Goal: Information Seeking & Learning: Learn about a topic

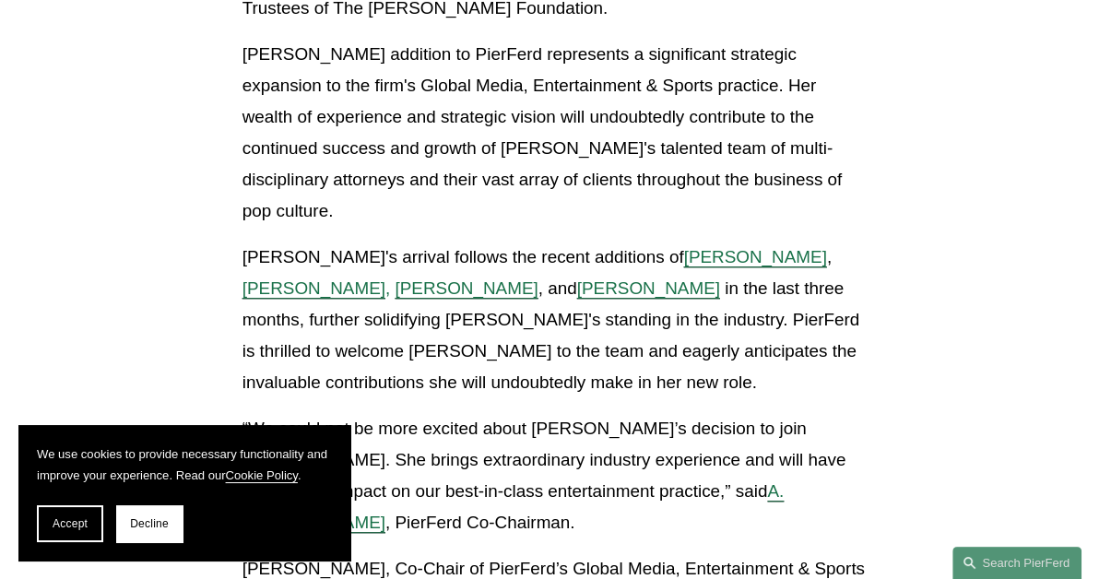
scroll to position [1054, 0]
click at [57, 527] on span "Accept" at bounding box center [70, 523] width 35 height 13
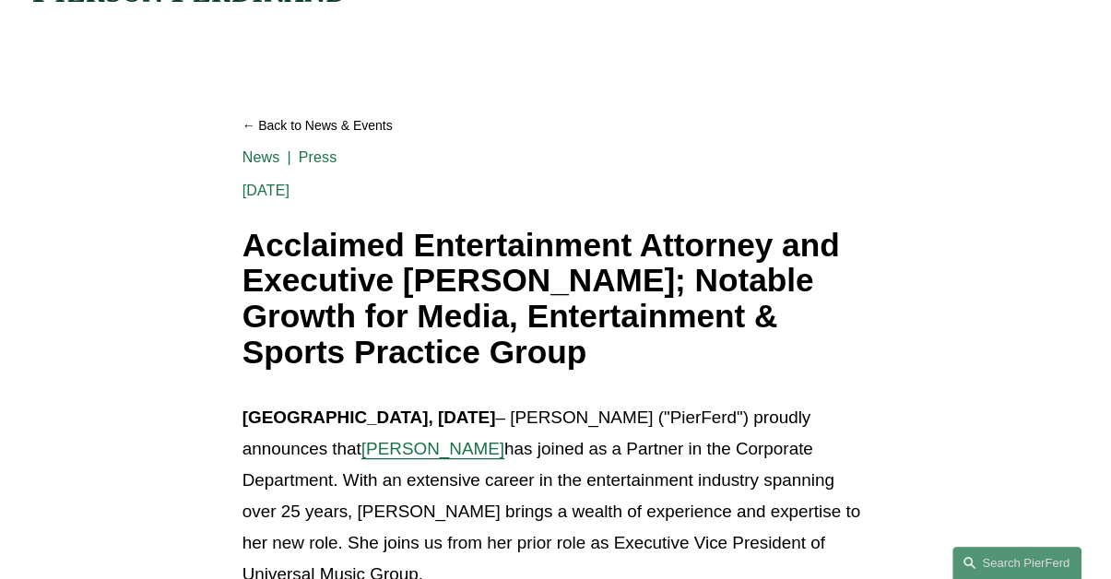
scroll to position [0, 0]
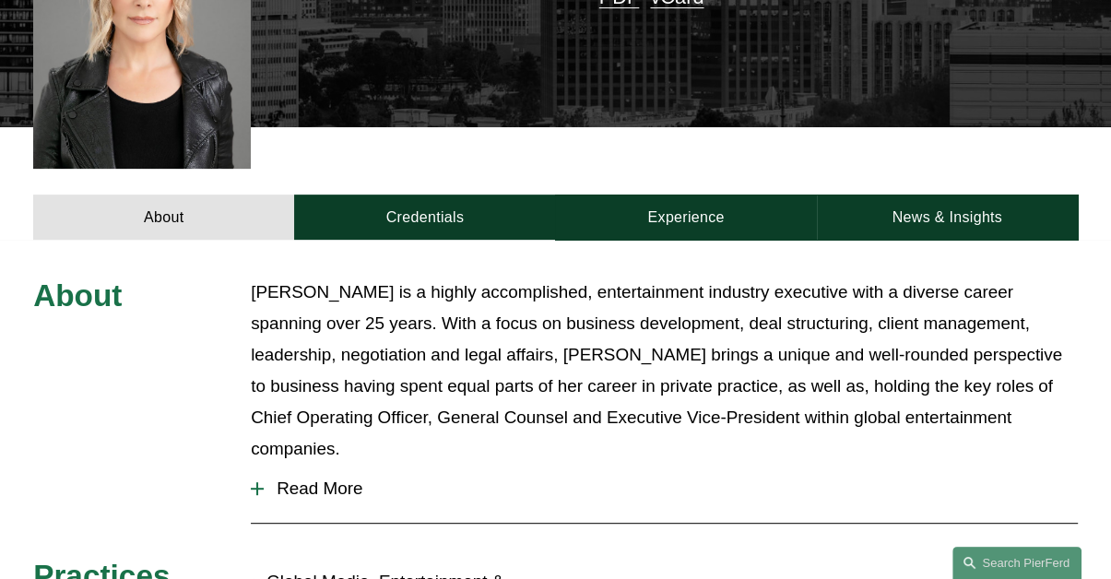
scroll to position [549, 0]
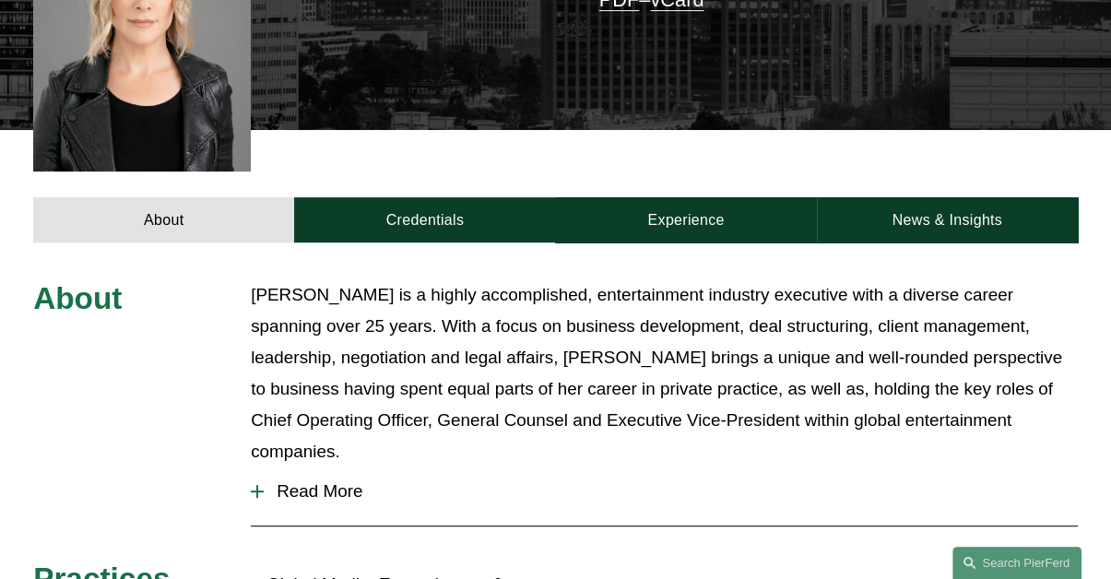
click at [325, 481] on span "Read More" at bounding box center [671, 491] width 814 height 20
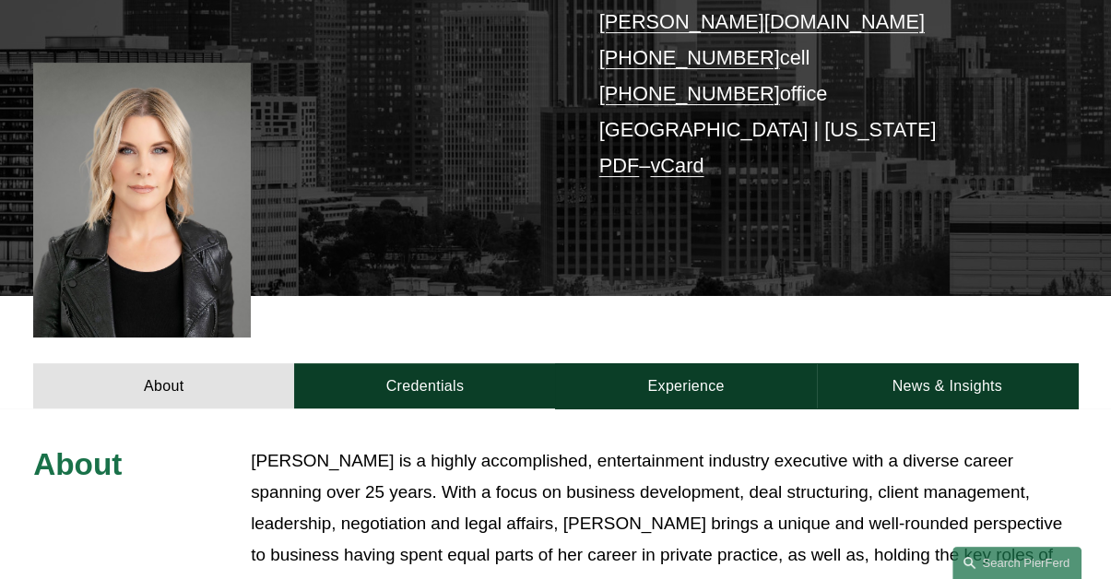
scroll to position [378, 0]
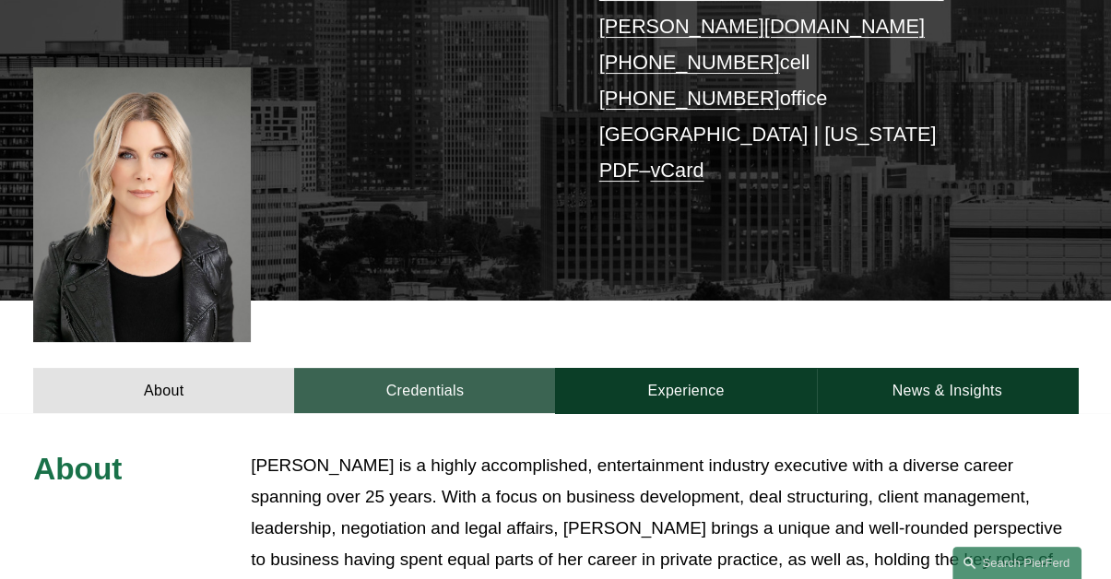
click at [436, 371] on link "Credentials" at bounding box center [424, 390] width 261 height 45
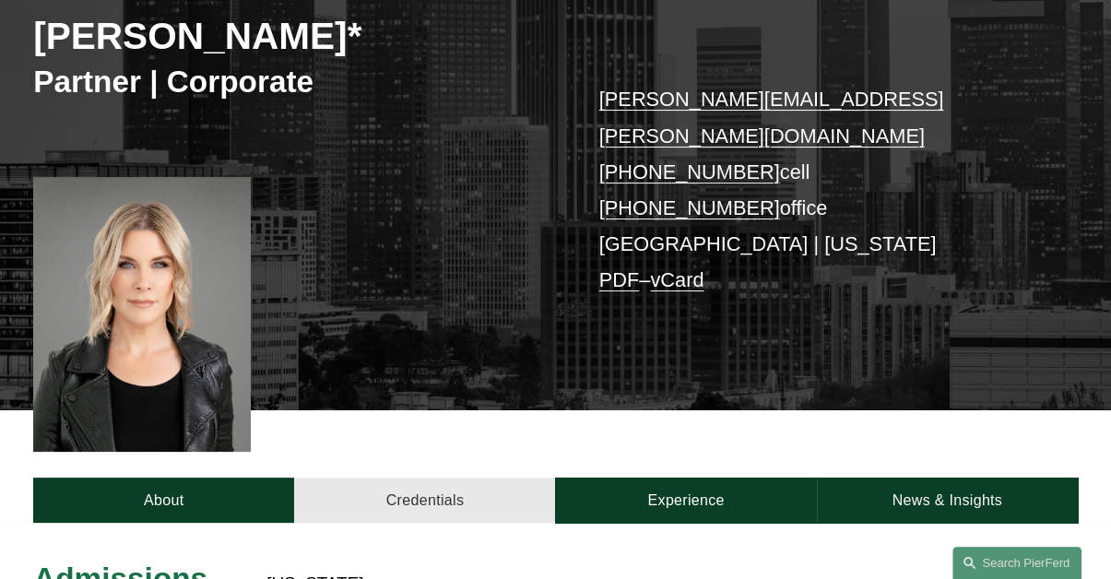
scroll to position [234, 0]
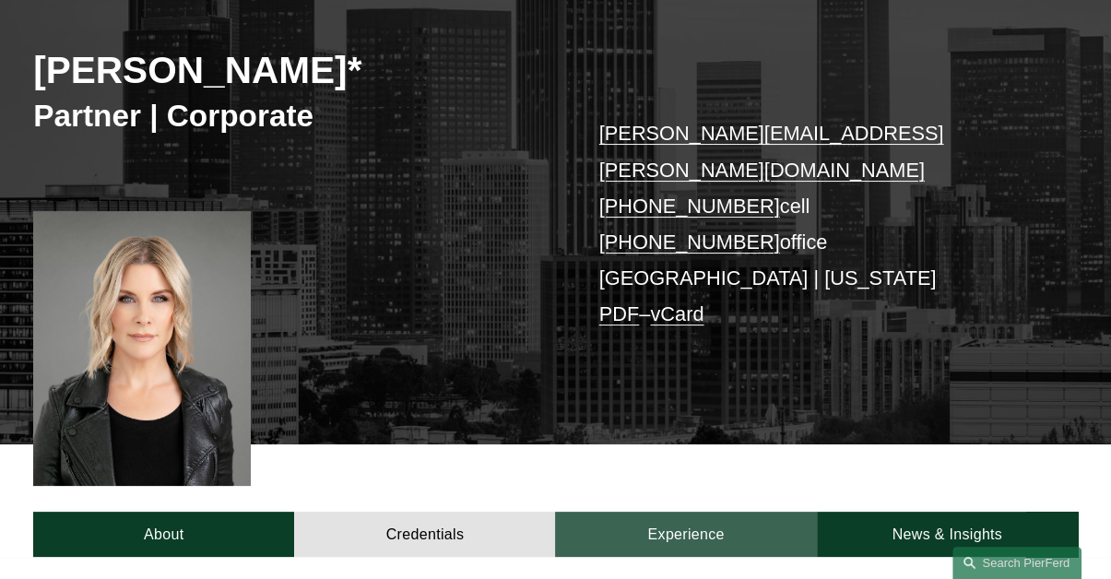
click at [720, 512] on link "Experience" at bounding box center [685, 534] width 261 height 45
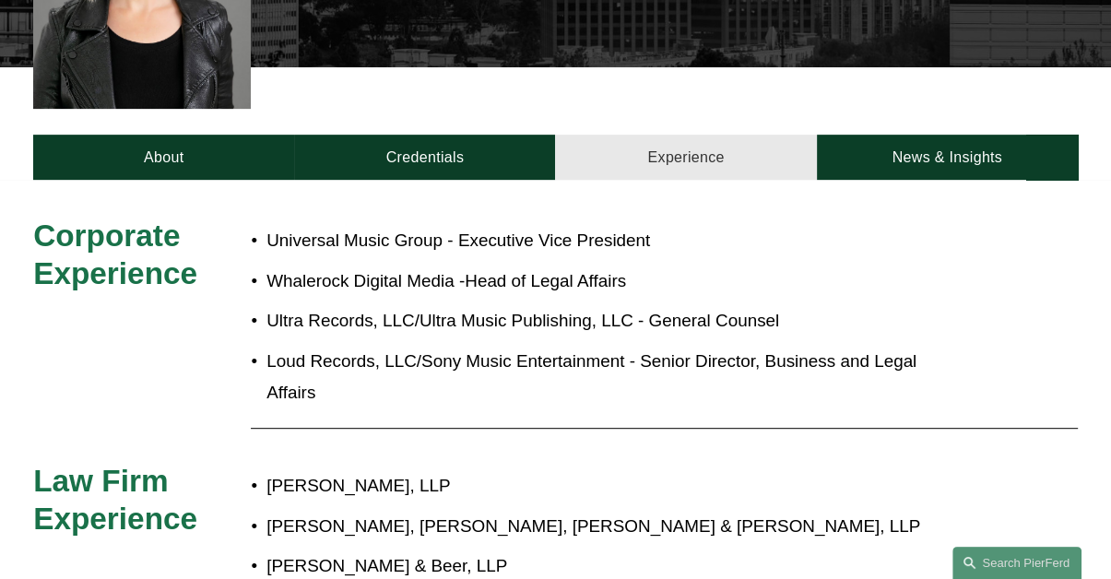
scroll to position [610, 0]
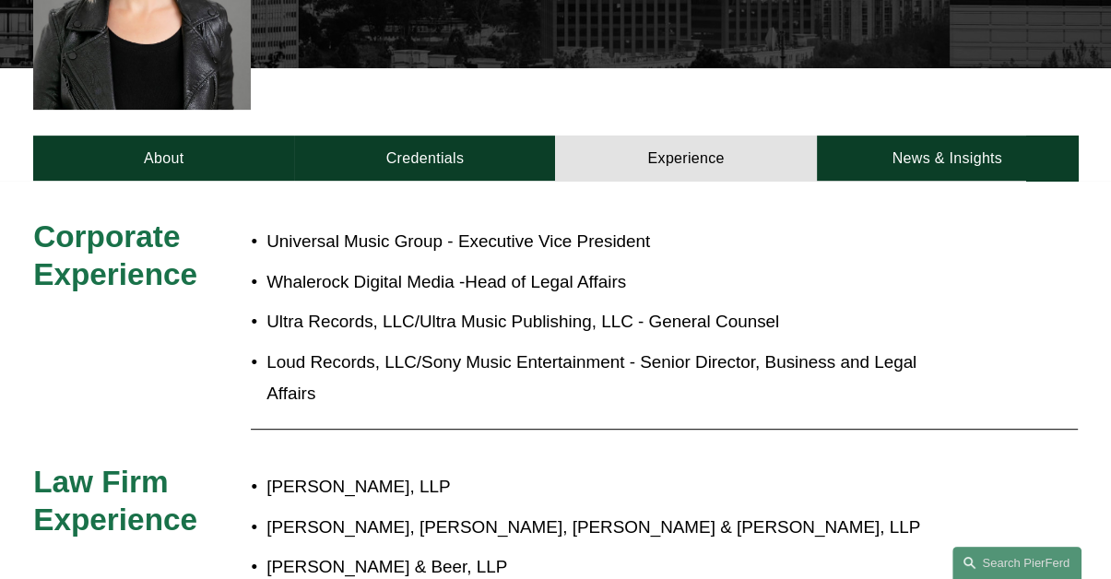
click at [432, 551] on p "Rudolph & Beer, LLP" at bounding box center [606, 566] width 681 height 31
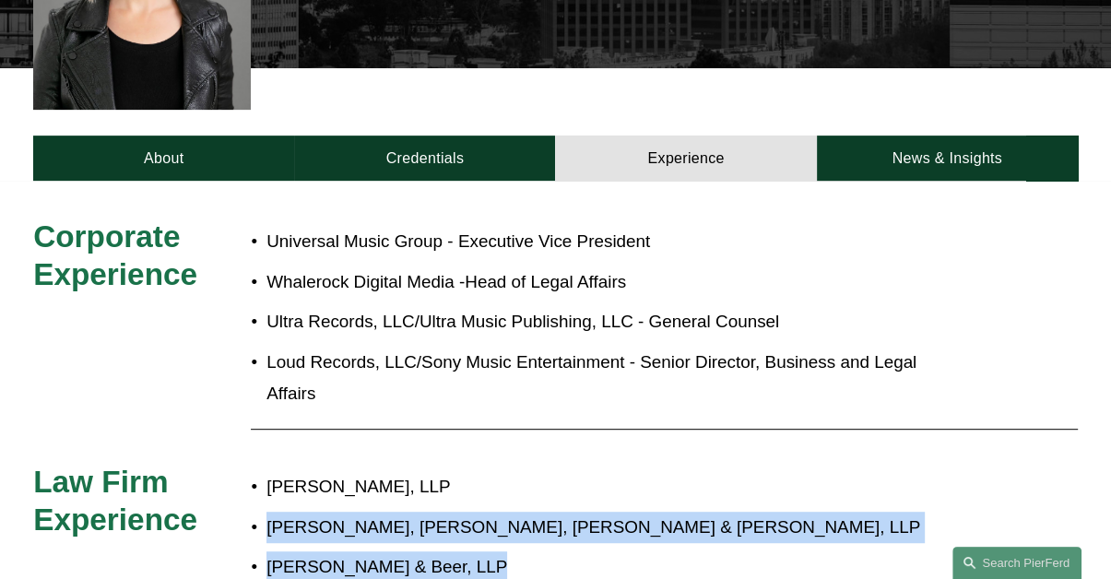
drag, startPoint x: 432, startPoint y: 536, endPoint x: 278, endPoint y: 493, distance: 160.6
click at [278, 493] on ul "Boyarski Fritz, LLP Davis, Shapiro, Lewit & Hayes, LLP Rudolph & Beer, LLP" at bounding box center [599, 527] width 696 height 112
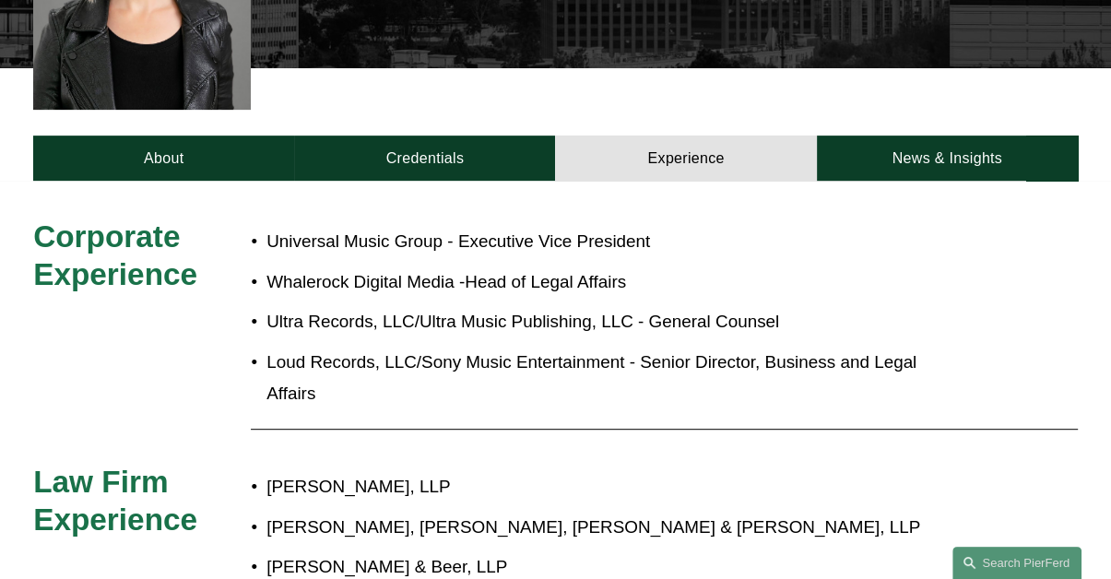
drag, startPoint x: 278, startPoint y: 493, endPoint x: 272, endPoint y: 454, distance: 40.0
click at [272, 471] on p "Boyarski Fritz, LLP" at bounding box center [606, 486] width 681 height 31
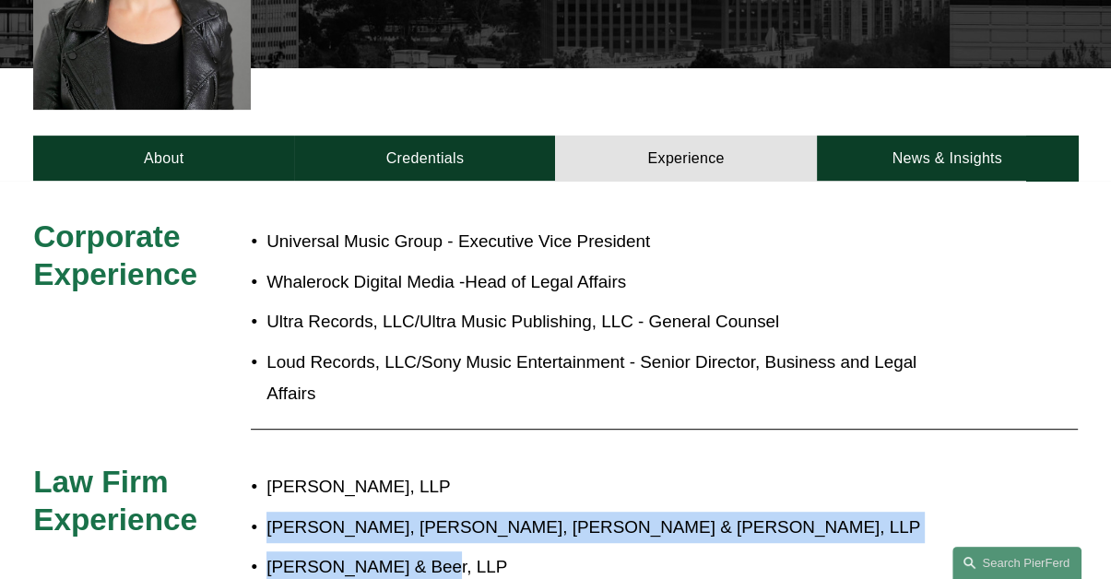
drag, startPoint x: 266, startPoint y: 490, endPoint x: 436, endPoint y: 530, distance: 175.3
click at [436, 530] on ul "Boyarski Fritz, LLP Davis, Shapiro, Lewit & Hayes, LLP Rudolph & Beer, LLP" at bounding box center [599, 527] width 696 height 112
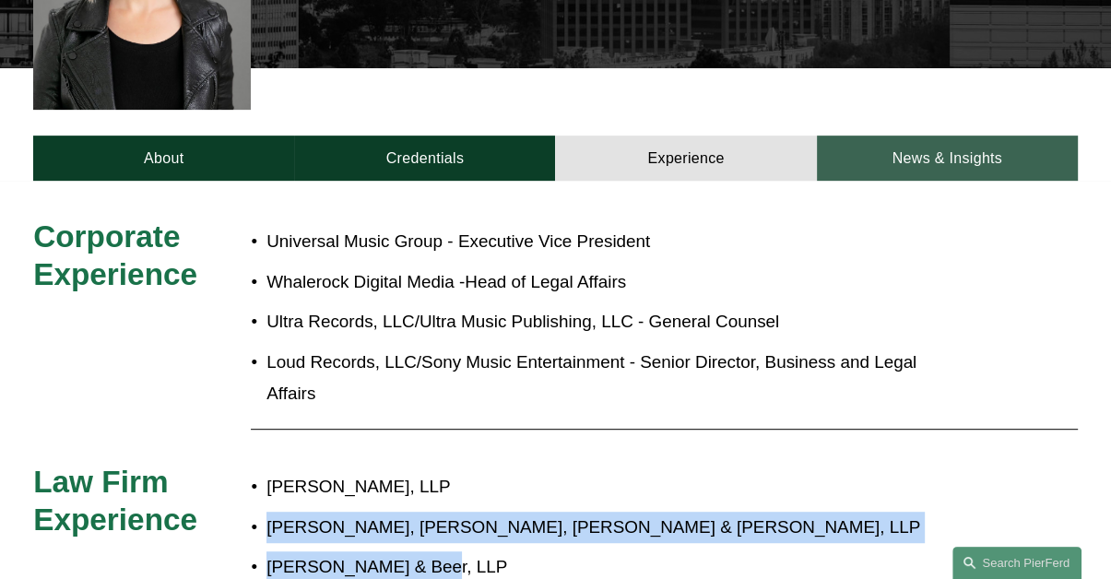
click at [954, 136] on link "News & Insights" at bounding box center [947, 158] width 261 height 45
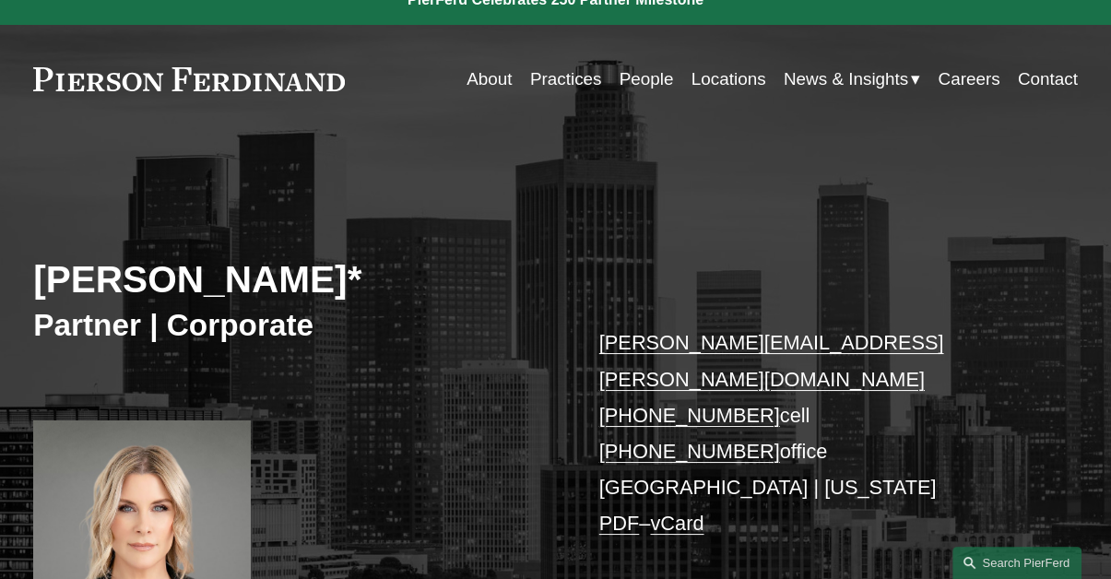
scroll to position [0, 0]
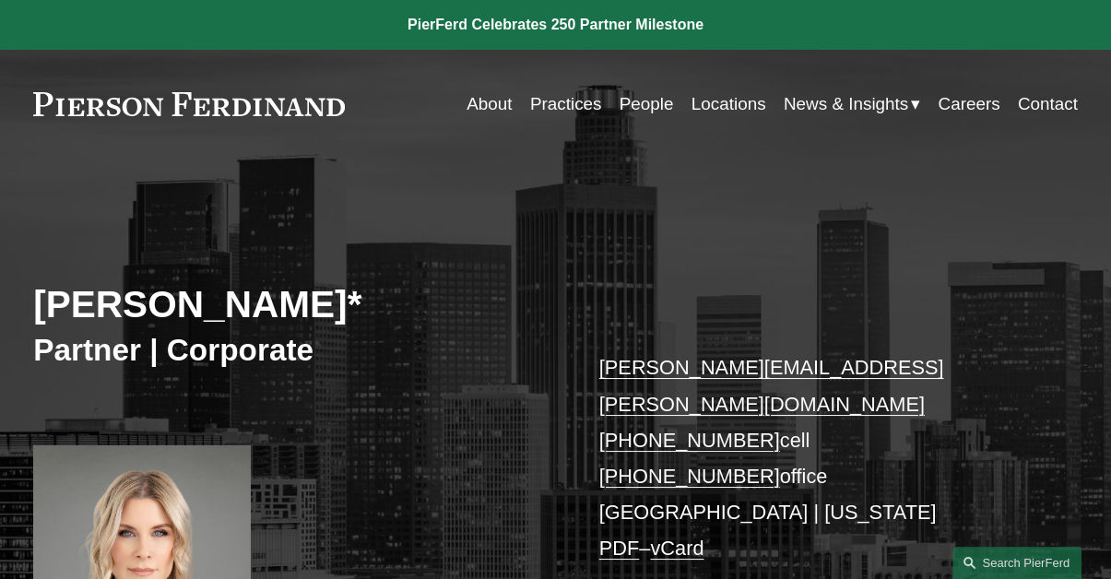
click at [256, 104] on link at bounding box center [189, 104] width 312 height 24
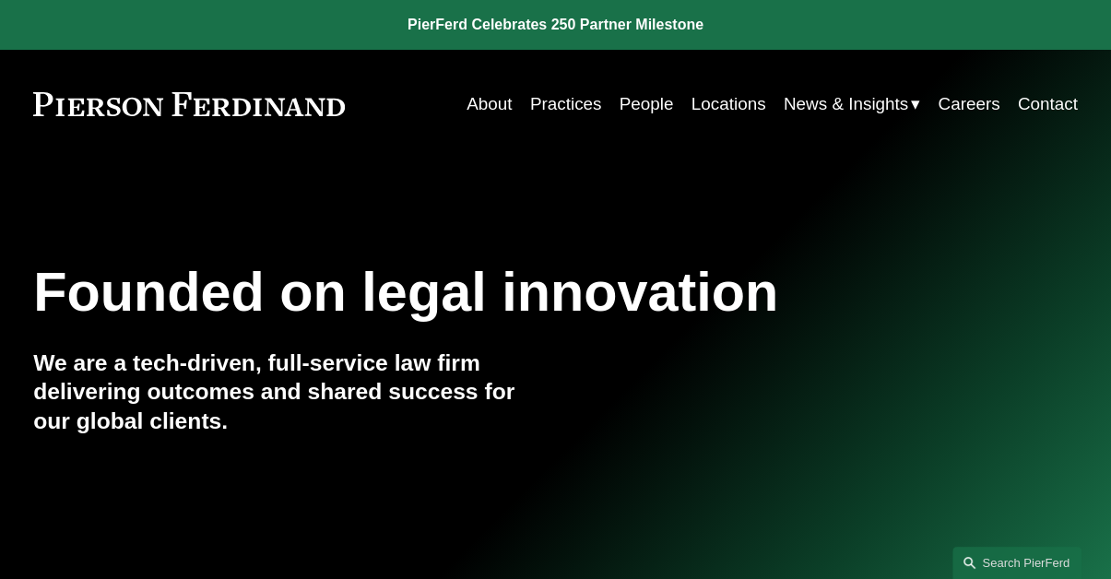
scroll to position [77, 0]
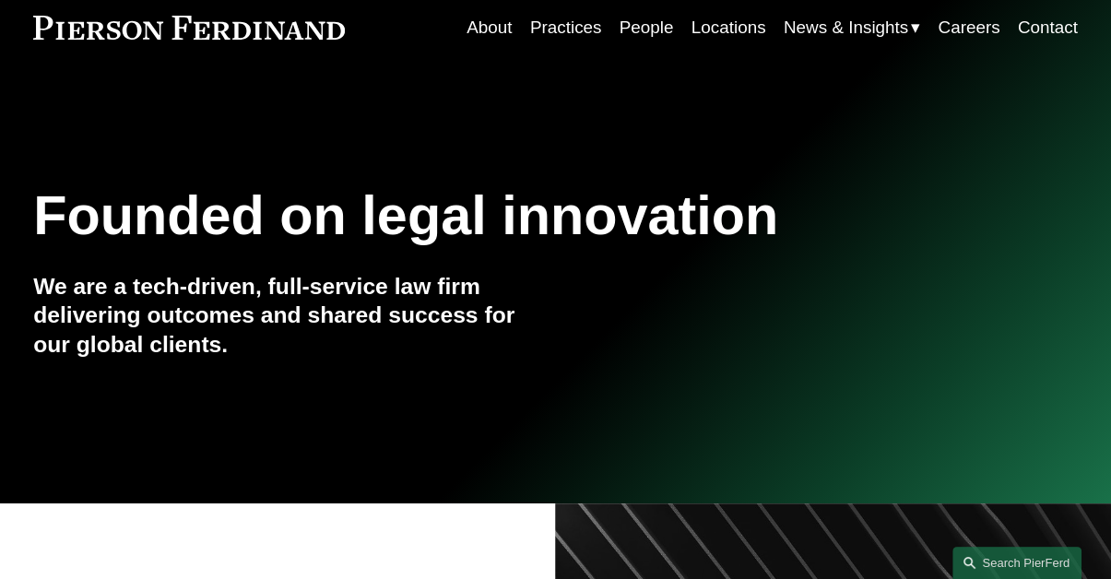
click at [627, 29] on link "People" at bounding box center [647, 27] width 54 height 35
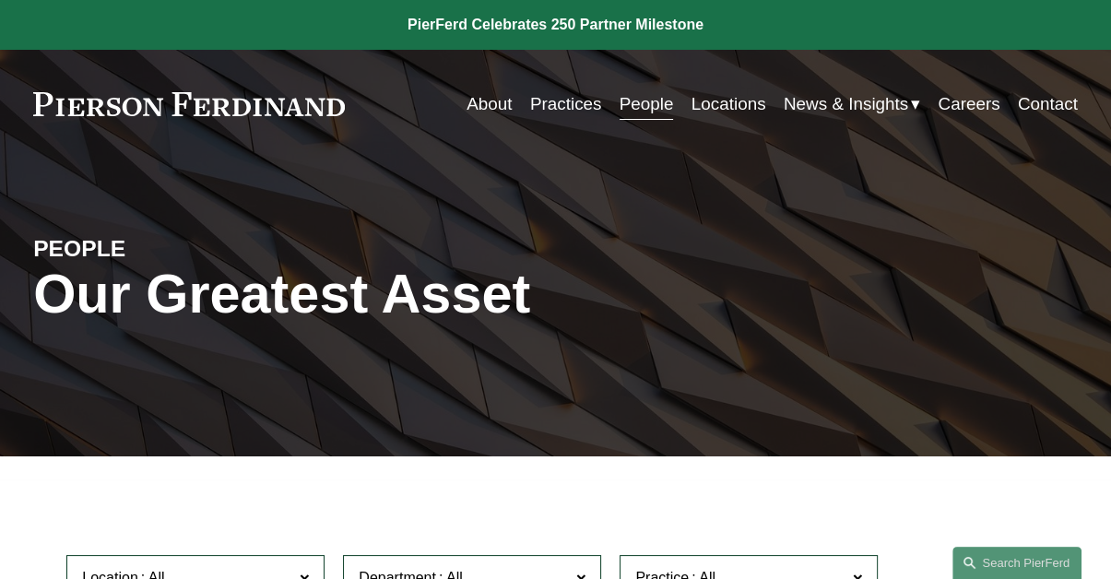
click at [583, 101] on link "Practices" at bounding box center [566, 104] width 72 height 35
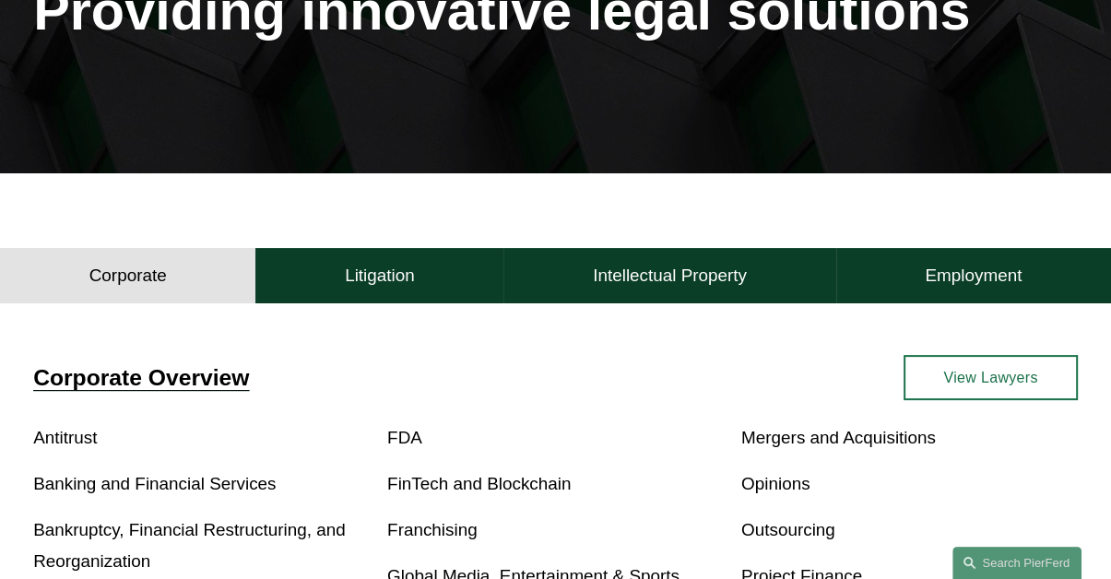
scroll to position [299, 0]
